Goal: Communication & Community: Answer question/provide support

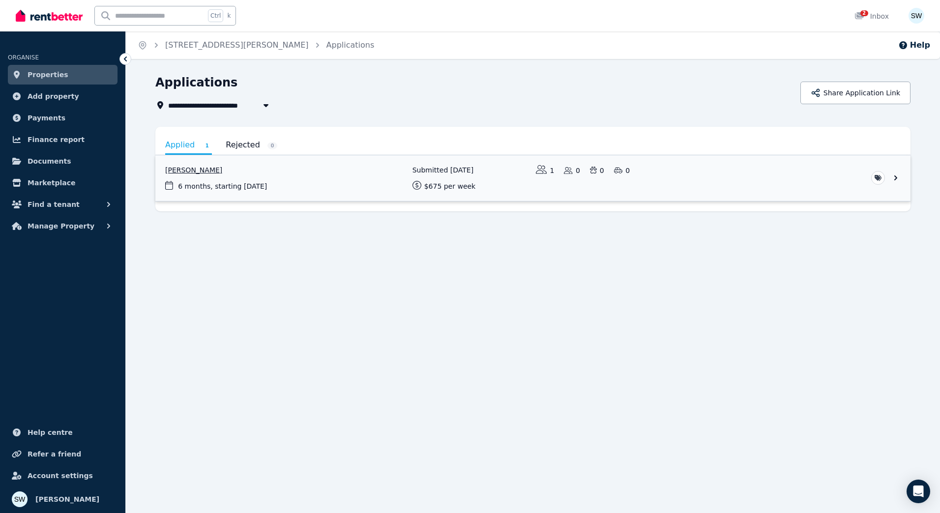
click at [357, 190] on link "View application: Sam Watson" at bounding box center [532, 178] width 755 height 46
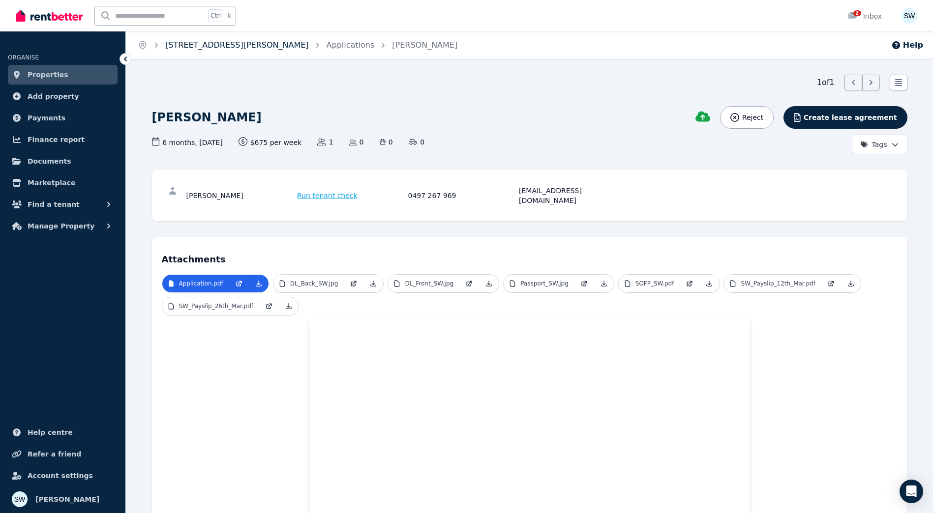
click at [233, 46] on link "[STREET_ADDRESS][PERSON_NAME]" at bounding box center [237, 44] width 144 height 9
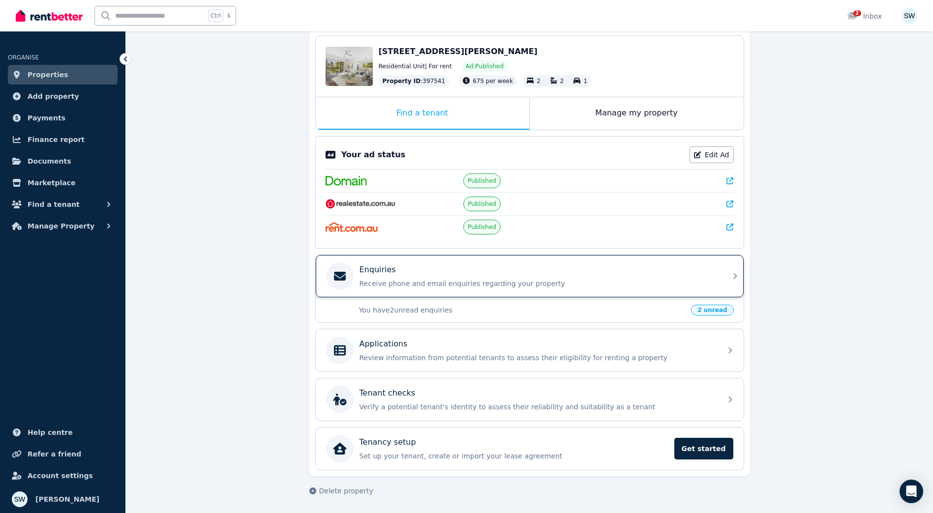
scroll to position [98, 0]
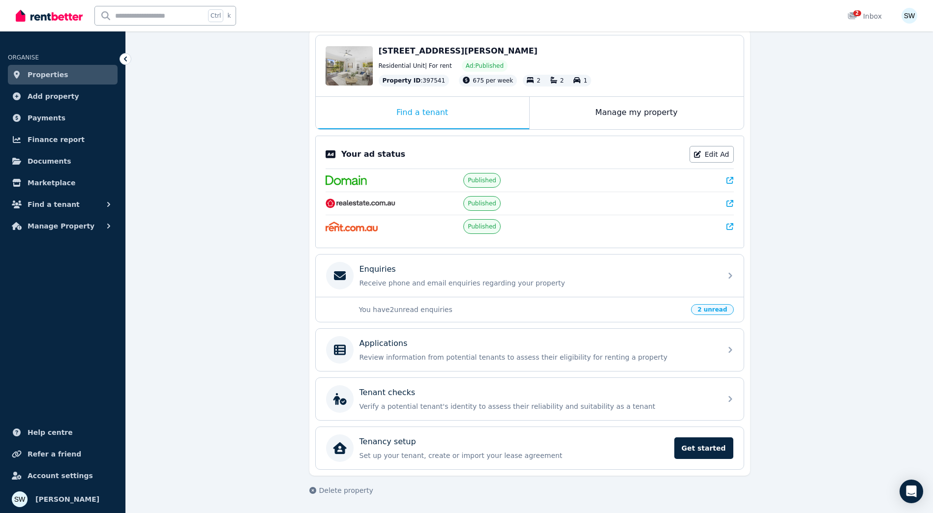
click at [637, 310] on p "You have 2 unread enquiries" at bounding box center [522, 310] width 326 height 10
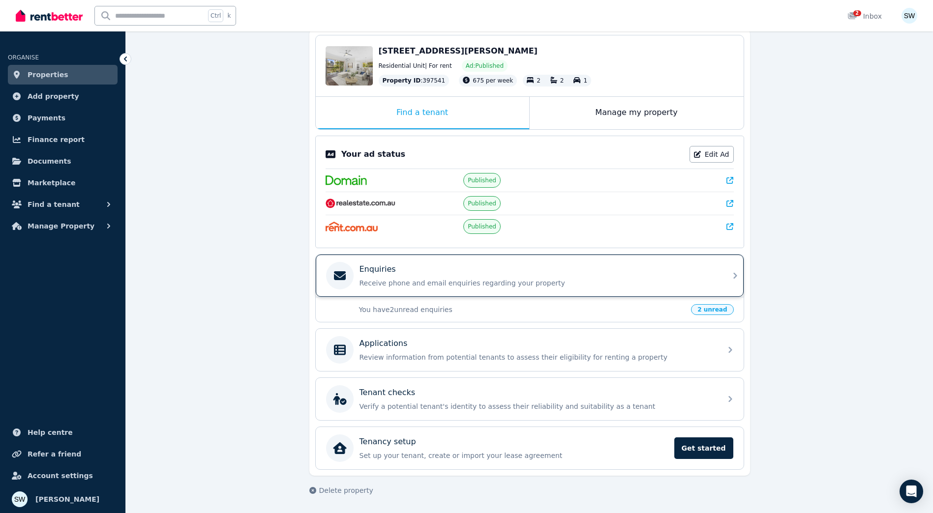
click at [621, 277] on div "Enquiries Receive phone and email enquiries regarding your property" at bounding box center [537, 276] width 356 height 25
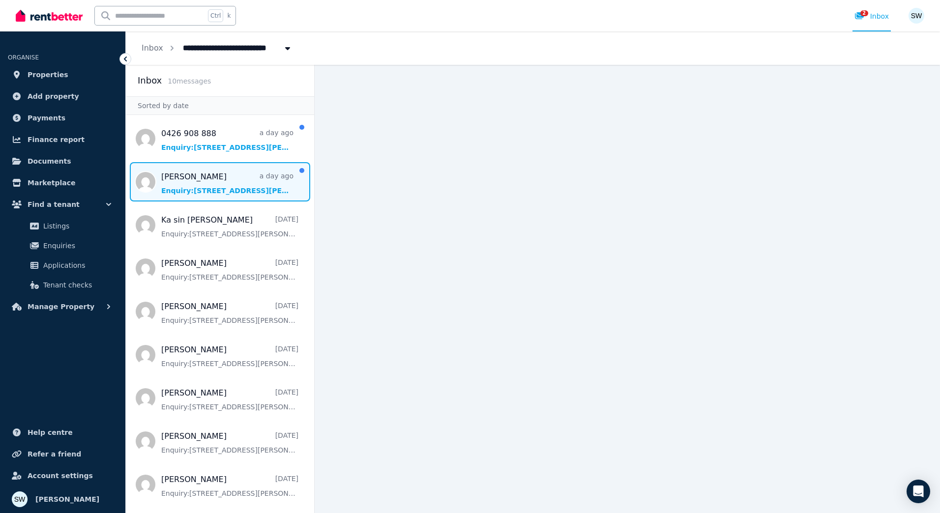
click at [236, 189] on span "Message list" at bounding box center [220, 181] width 188 height 39
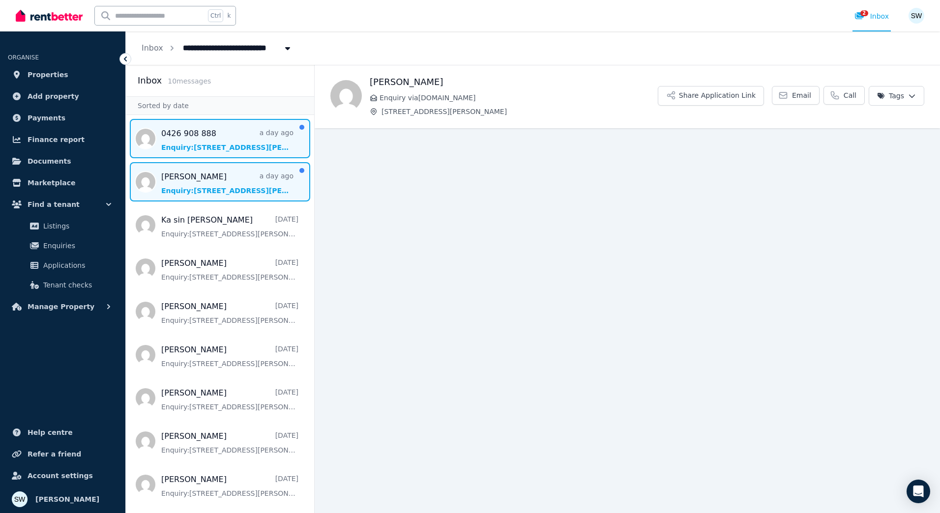
click at [236, 133] on span "Message list" at bounding box center [220, 138] width 188 height 39
click at [231, 183] on span "Message list" at bounding box center [220, 181] width 188 height 39
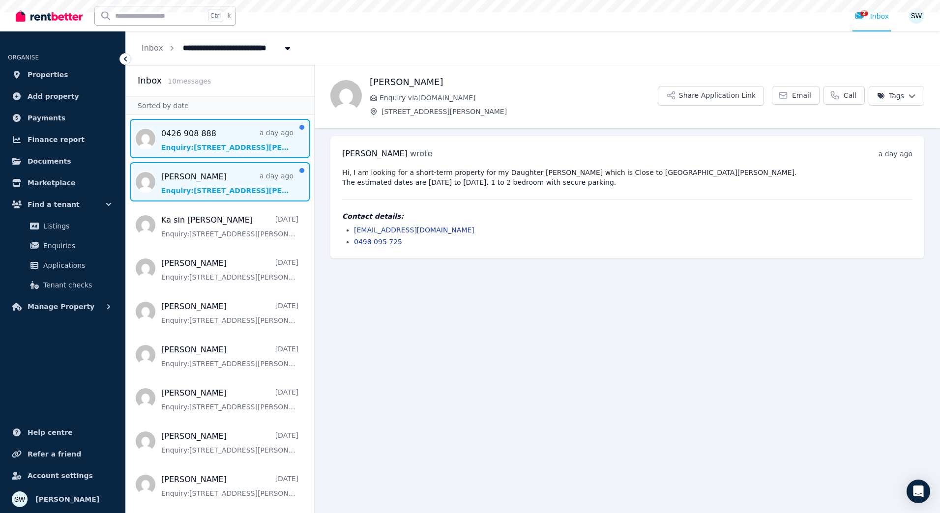
click at [227, 143] on span "Message list" at bounding box center [220, 138] width 188 height 39
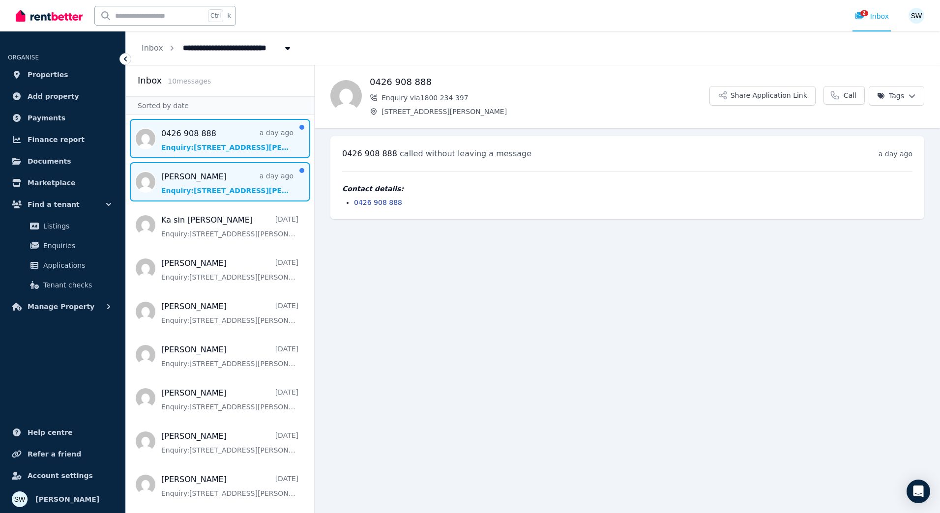
click at [230, 177] on span "Message list" at bounding box center [220, 181] width 188 height 39
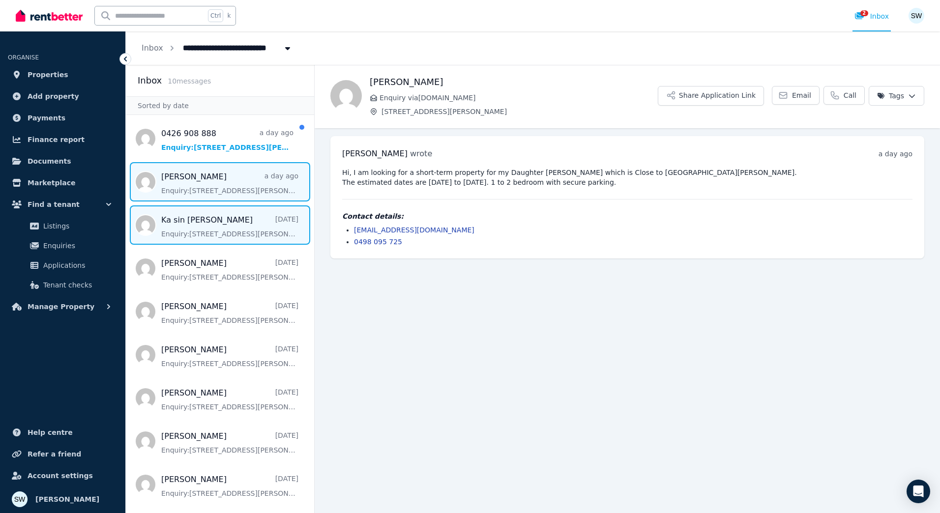
click at [234, 226] on span "Message list" at bounding box center [220, 225] width 188 height 39
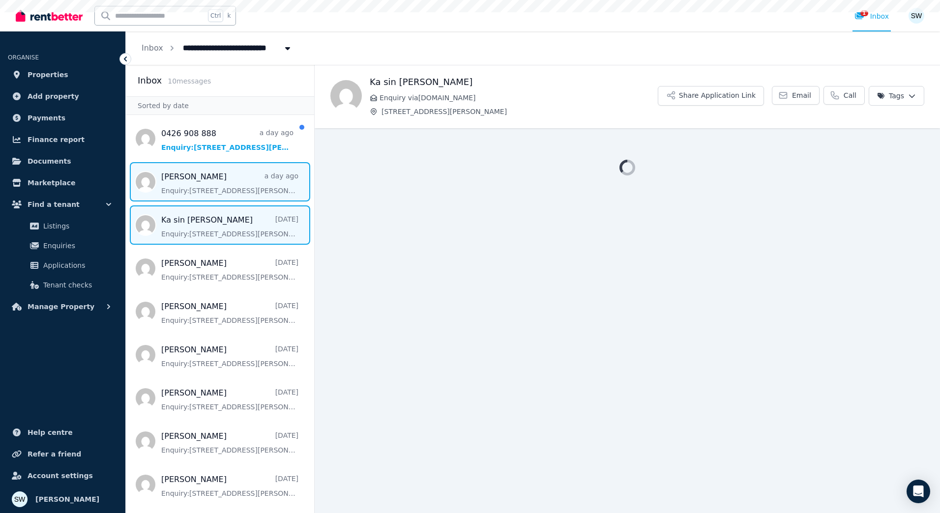
click at [221, 182] on span "Message list" at bounding box center [220, 181] width 188 height 39
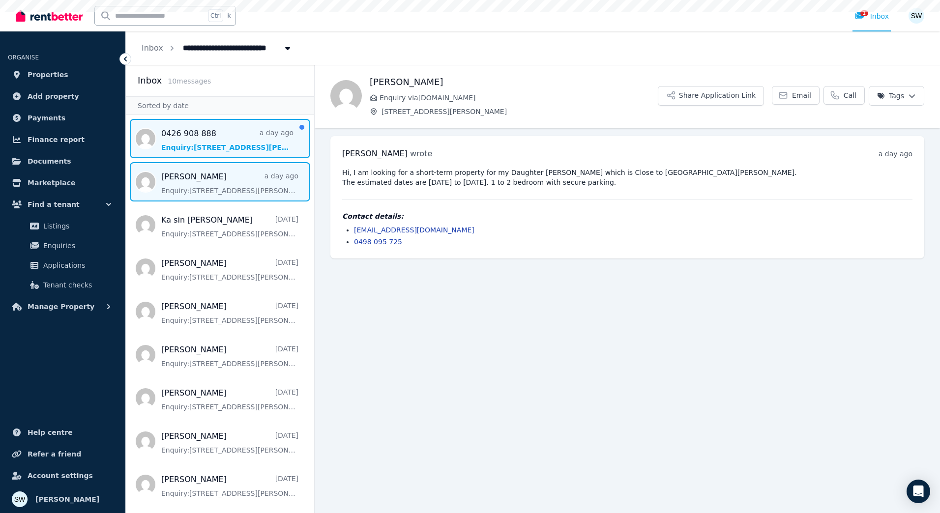
click at [219, 141] on span "Message list" at bounding box center [220, 138] width 188 height 39
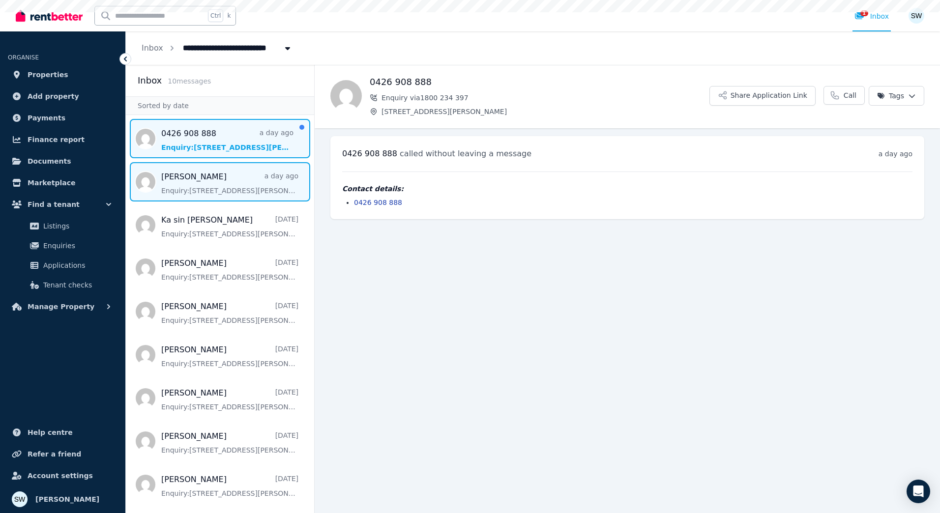
click at [214, 194] on span "Message list" at bounding box center [220, 181] width 188 height 39
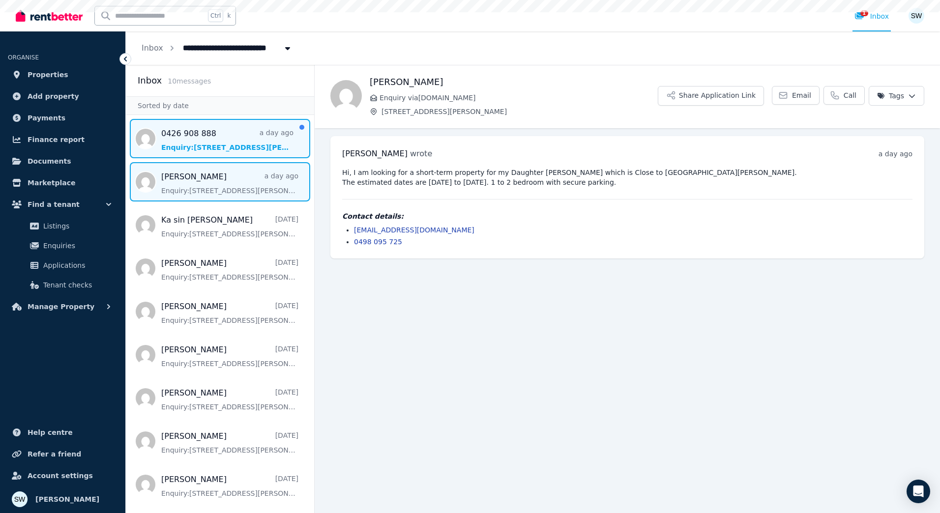
click at [210, 146] on span "Message list" at bounding box center [220, 138] width 188 height 39
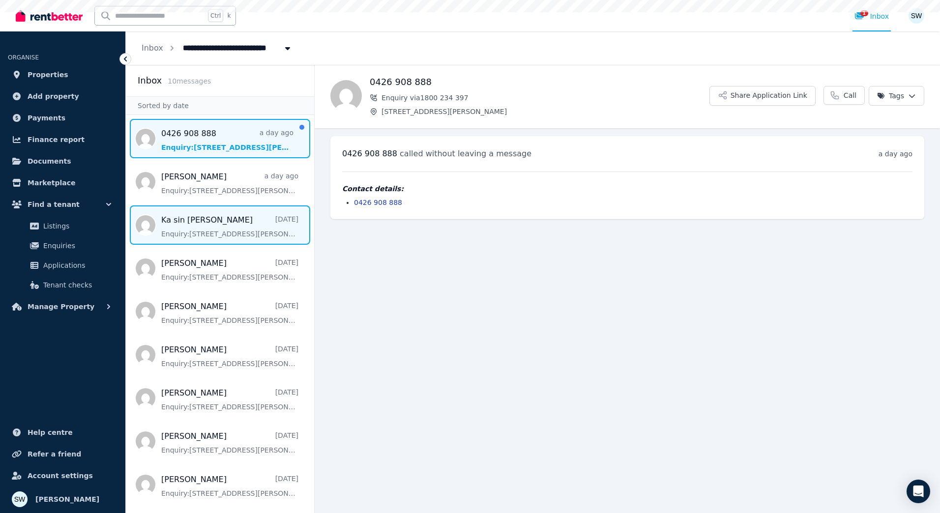
click at [213, 206] on span "Message list" at bounding box center [220, 225] width 188 height 39
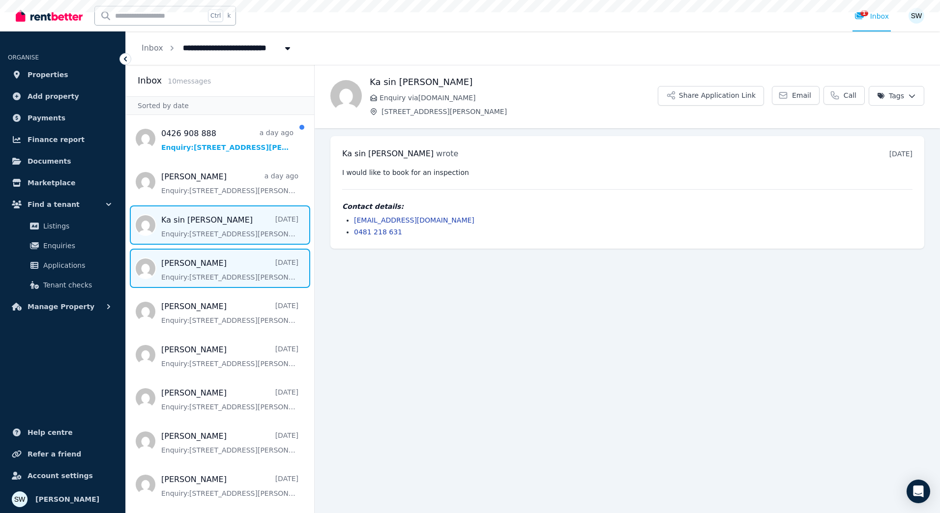
click at [207, 274] on span "Message list" at bounding box center [220, 268] width 188 height 39
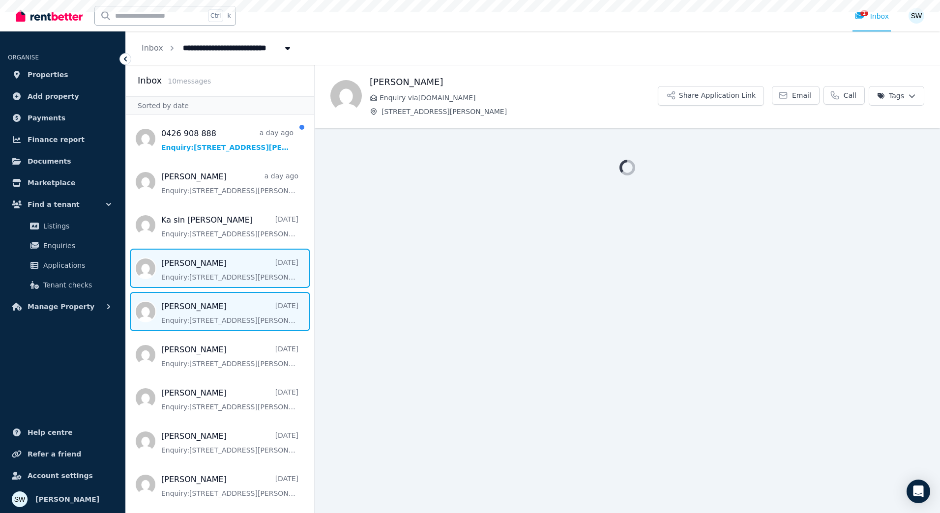
click at [209, 328] on span "Message list" at bounding box center [220, 311] width 188 height 39
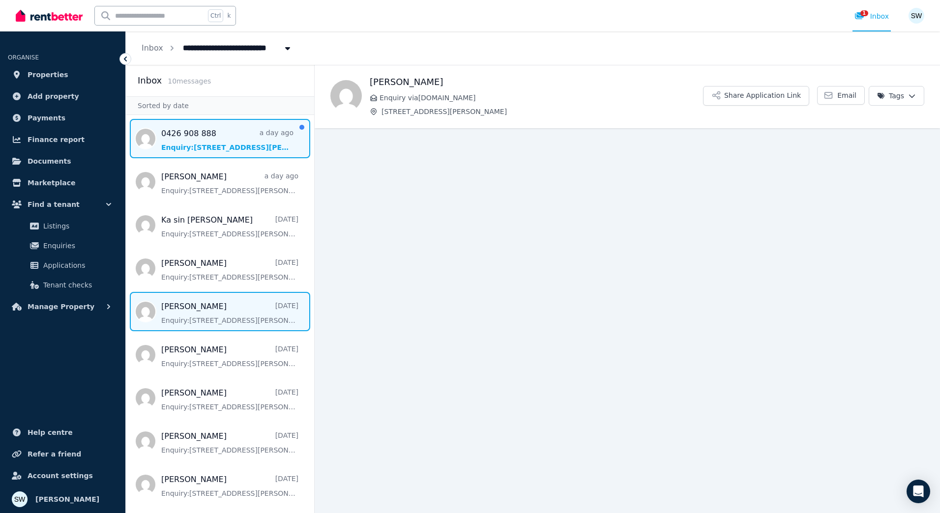
click at [220, 150] on span "Message list" at bounding box center [220, 138] width 188 height 39
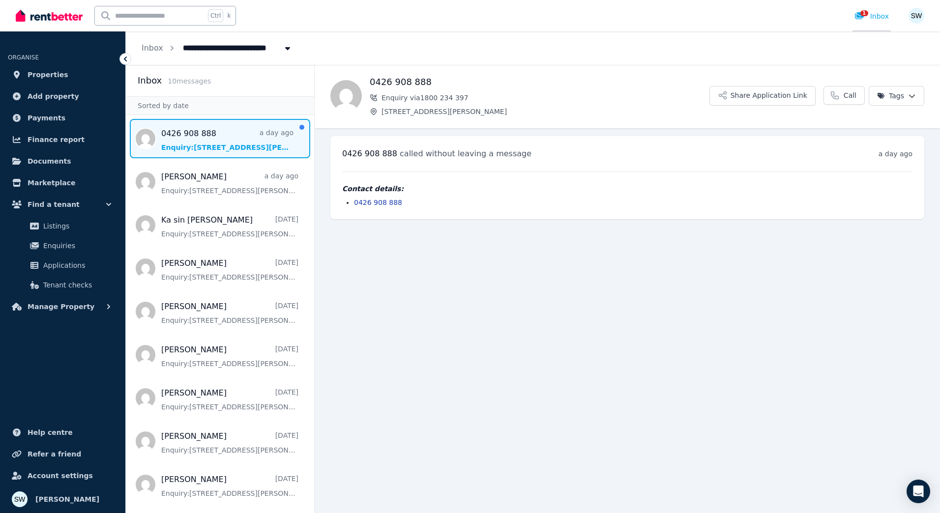
click at [862, 14] on span "1" at bounding box center [864, 13] width 8 height 6
